Goal: Book appointment/travel/reservation

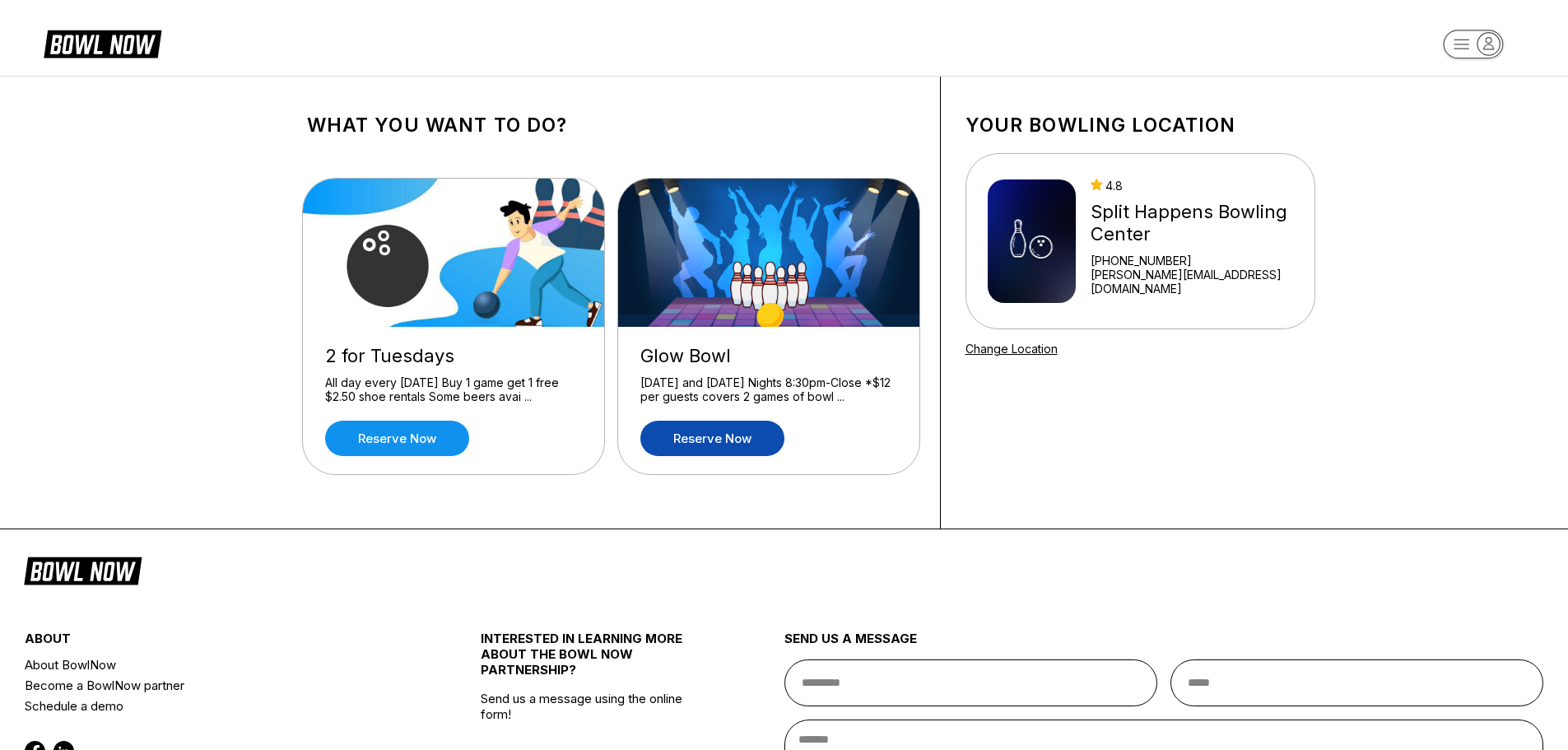
click at [738, 436] on link "Reserve now" at bounding box center [712, 438] width 144 height 35
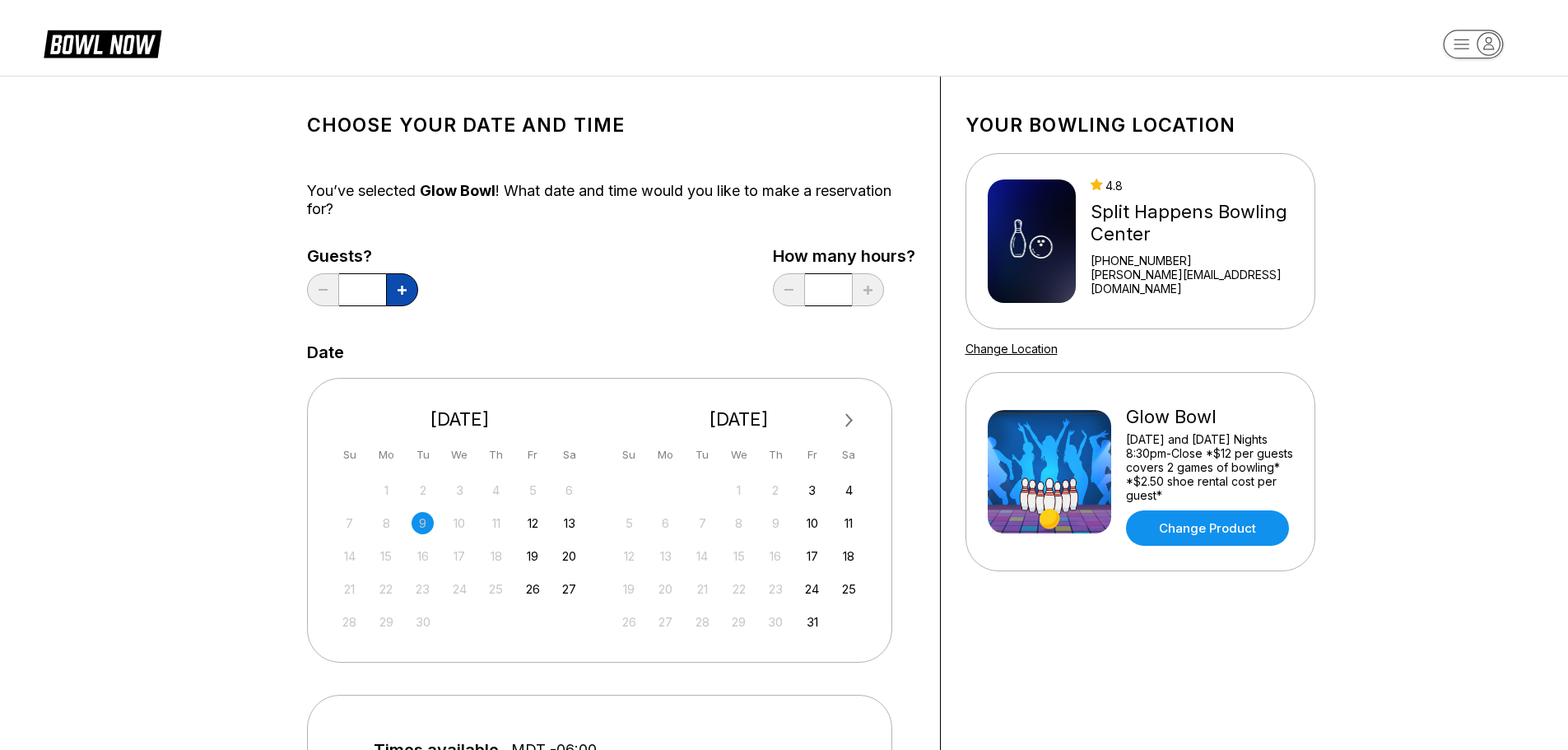
click at [402, 288] on icon at bounding box center [402, 290] width 9 height 9
type input "*"
click at [816, 588] on div "24" at bounding box center [812, 588] width 22 height 22
click at [1233, 527] on link "Change Product" at bounding box center [1207, 528] width 163 height 35
